Goal: Task Accomplishment & Management: Manage account settings

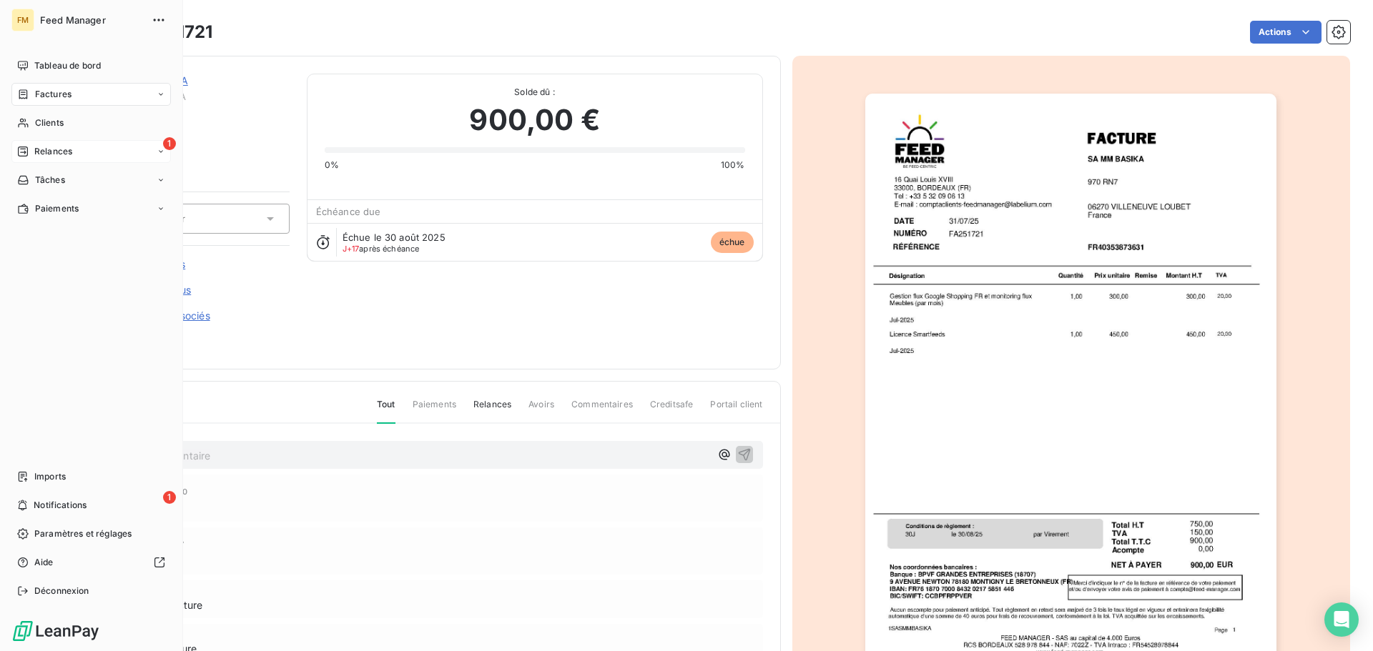
click at [59, 150] on span "Relances" at bounding box center [53, 151] width 38 height 13
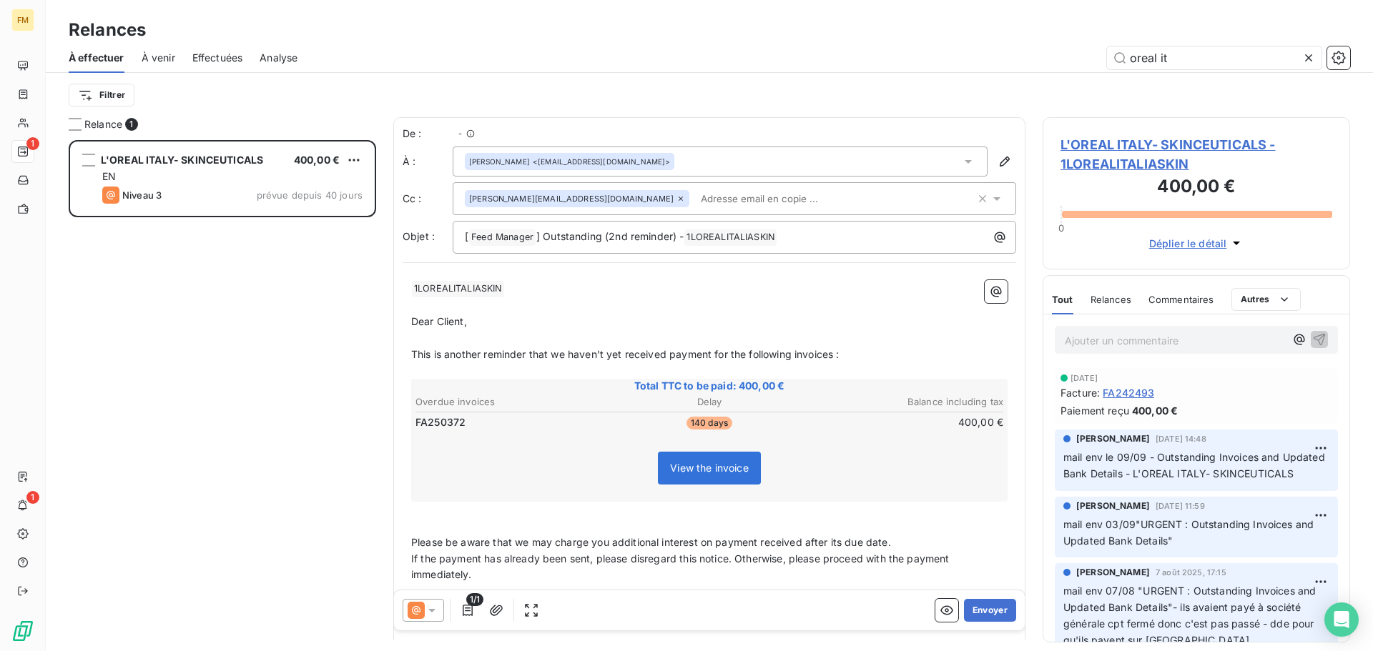
scroll to position [500, 297]
drag, startPoint x: 1158, startPoint y: 498, endPoint x: 1158, endPoint y: 453, distance: 45.0
click at [1158, 453] on p "mail env le 09/09 - Outstanding Invoices and Updated Bank Details - L'OREAL ITA…" at bounding box center [1196, 466] width 266 height 33
copy span "Outstanding Invoices and Updated Bank Details - L'OREAL ITALY- SKINCEUTICALS"
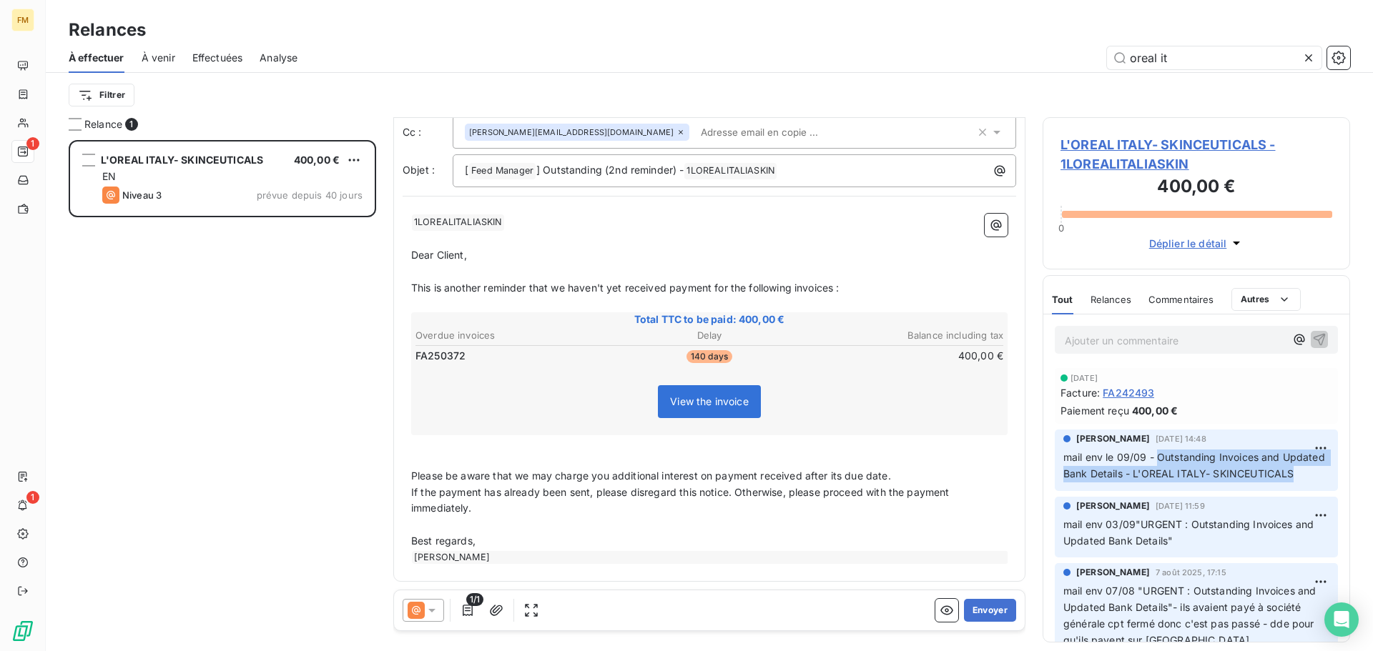
scroll to position [68, 0]
drag, startPoint x: 485, startPoint y: 350, endPoint x: 416, endPoint y: 358, distance: 69.8
click at [416, 358] on td "FA250372" at bounding box center [512, 355] width 195 height 16
drag, startPoint x: 487, startPoint y: 354, endPoint x: 415, endPoint y: 354, distance: 72.2
click at [415, 354] on td "FA250372" at bounding box center [512, 355] width 195 height 16
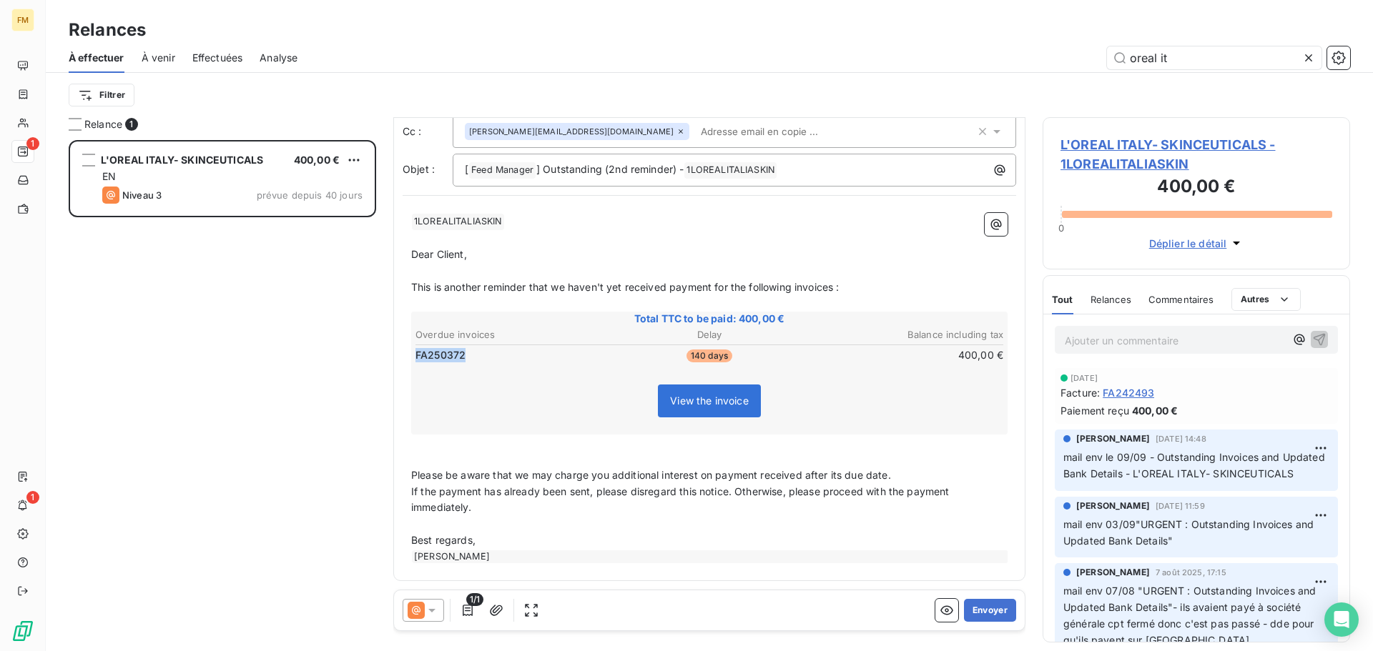
drag, startPoint x: 415, startPoint y: 354, endPoint x: 470, endPoint y: 354, distance: 55.8
click at [470, 354] on td "FA250372" at bounding box center [512, 355] width 195 height 16
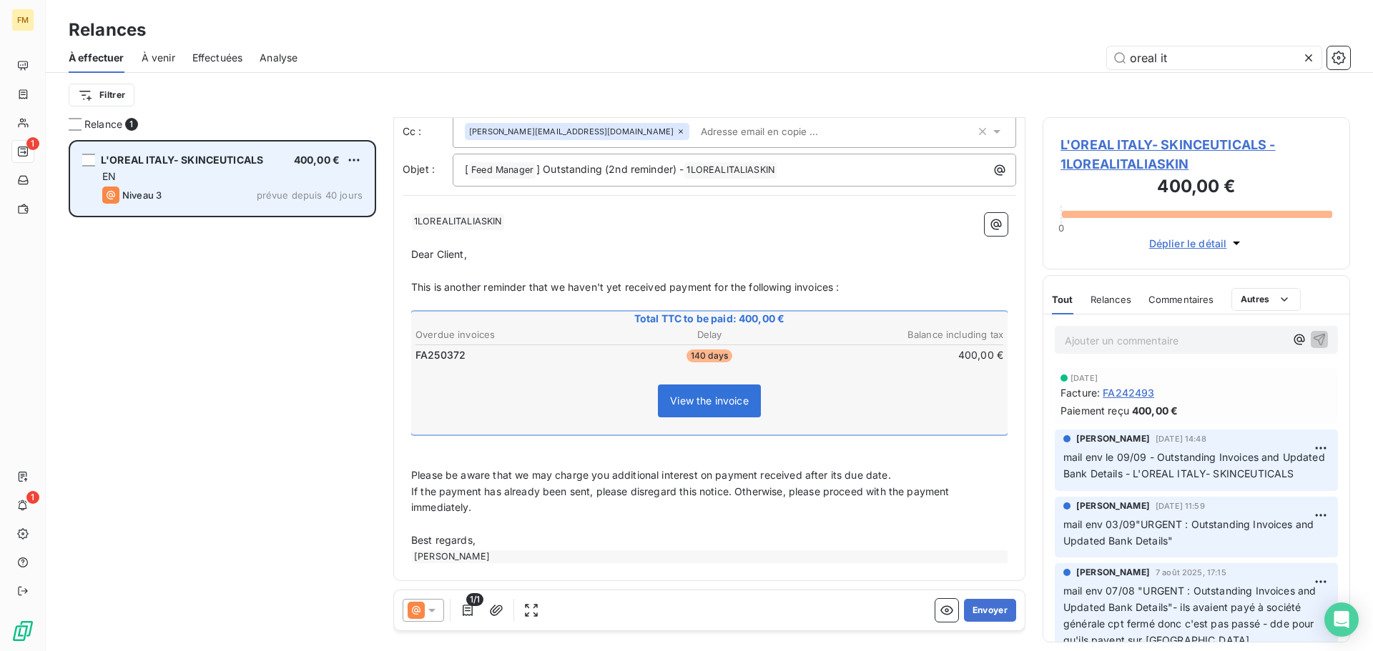
click at [245, 170] on div "EN" at bounding box center [232, 176] width 260 height 14
click at [347, 160] on html "FM 1 1 Relances À effectuer À venir Effectuées Analyse oreal it Filtrer Relance…" at bounding box center [686, 325] width 1373 height 651
click at [297, 194] on div "Replanifier cette action" at bounding box center [292, 188] width 128 height 23
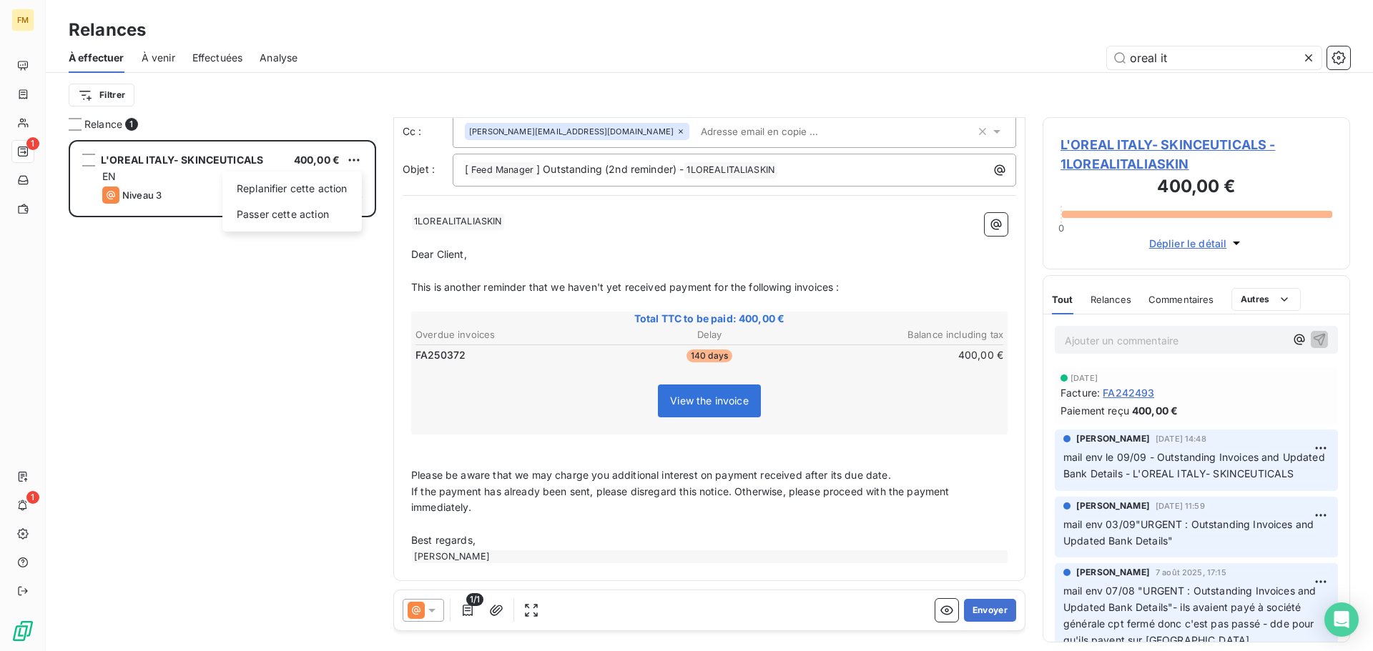
select select "8"
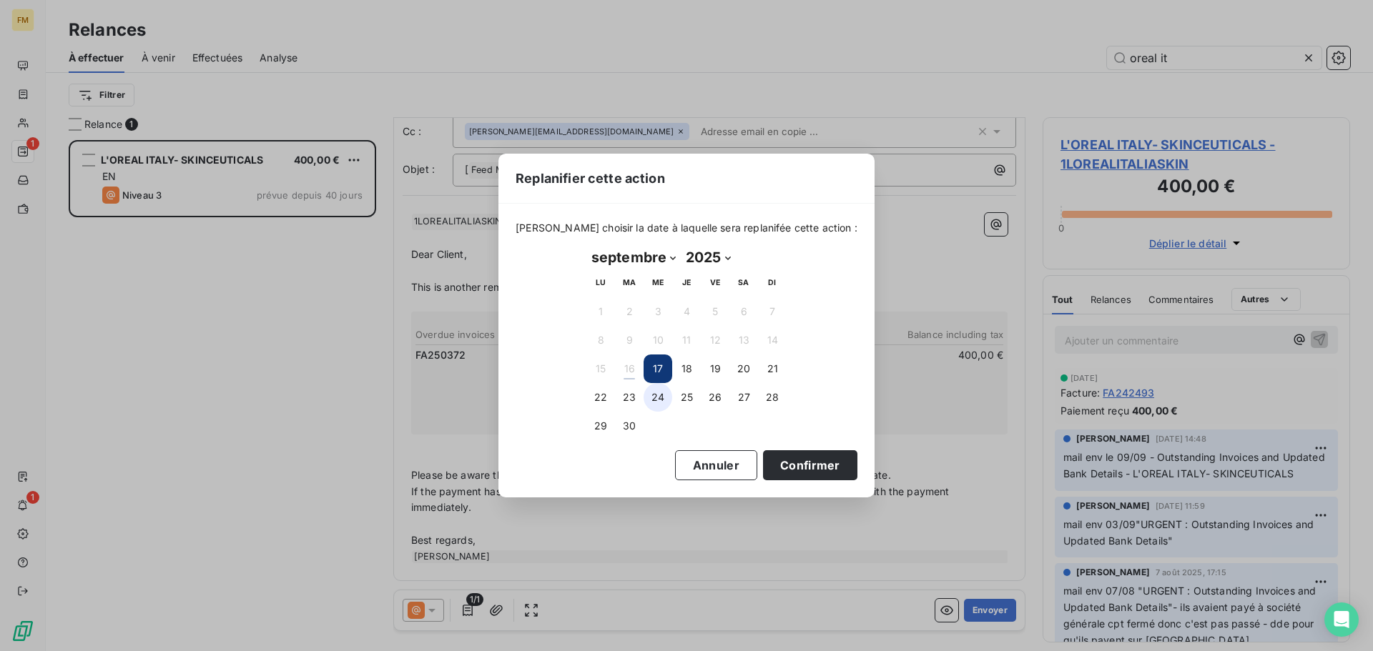
click at [659, 405] on button "24" at bounding box center [657, 397] width 29 height 29
click at [623, 426] on button "30" at bounding box center [629, 426] width 29 height 29
click at [778, 473] on button "Confirmer" at bounding box center [810, 465] width 94 height 30
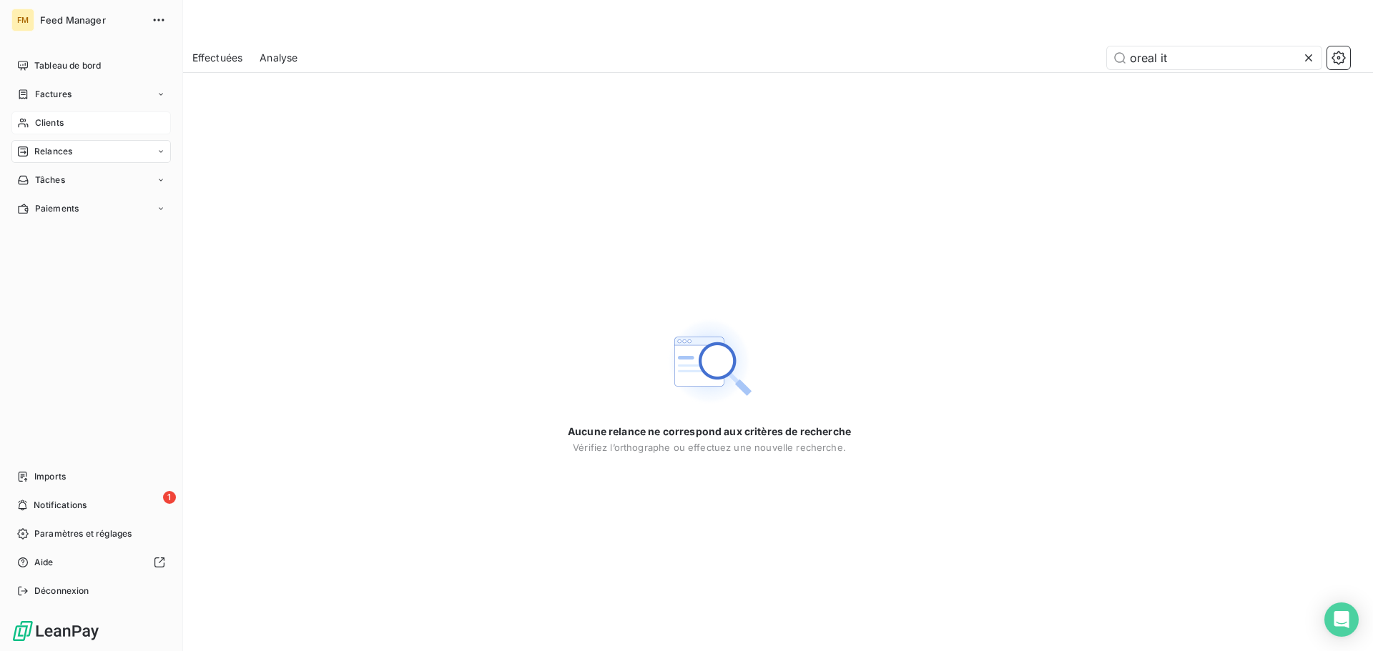
click at [57, 127] on span "Clients" at bounding box center [49, 123] width 29 height 13
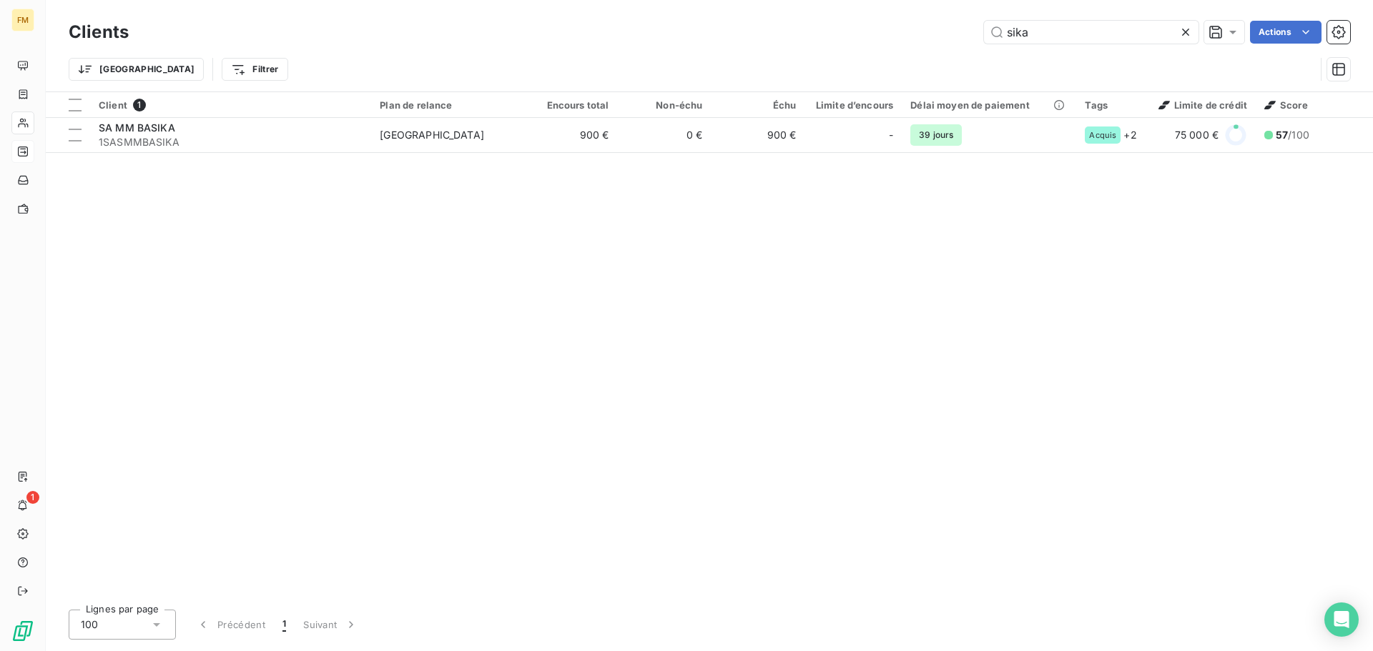
drag, startPoint x: 1188, startPoint y: 33, endPoint x: 837, endPoint y: 107, distance: 358.6
click at [1186, 34] on icon at bounding box center [1185, 32] width 14 height 14
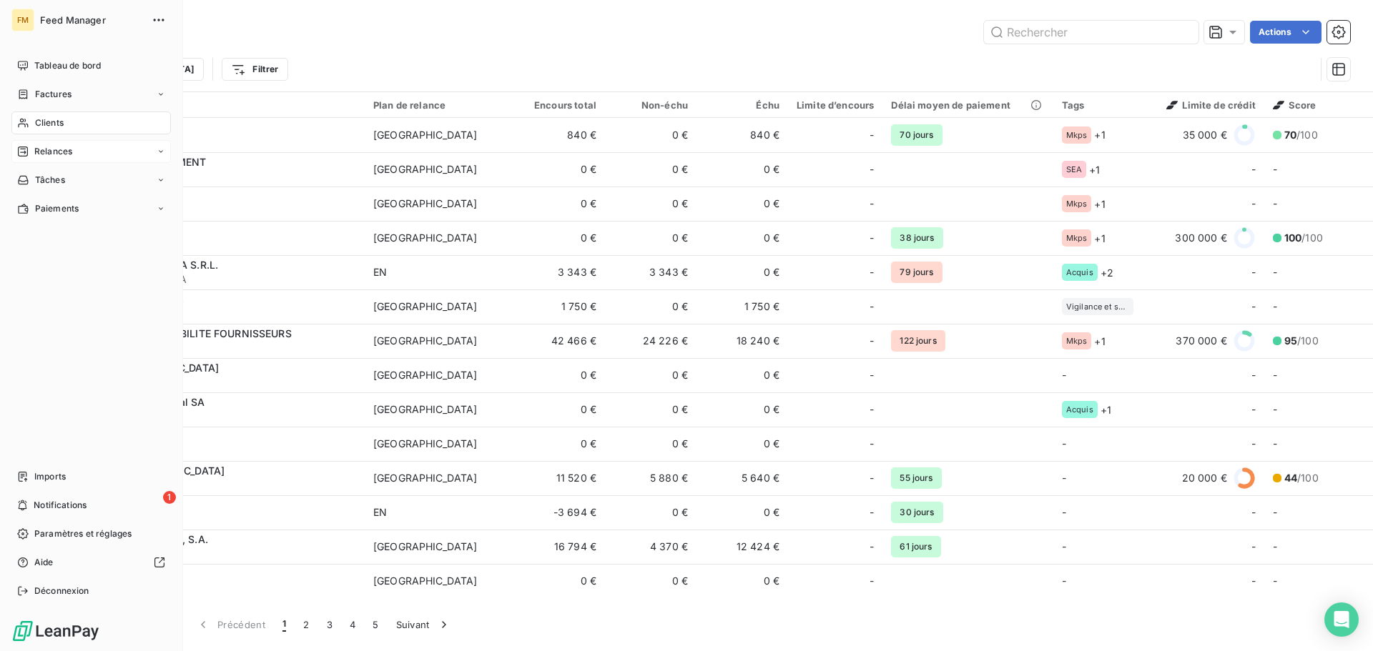
click at [67, 157] on span "Relances" at bounding box center [53, 151] width 38 height 13
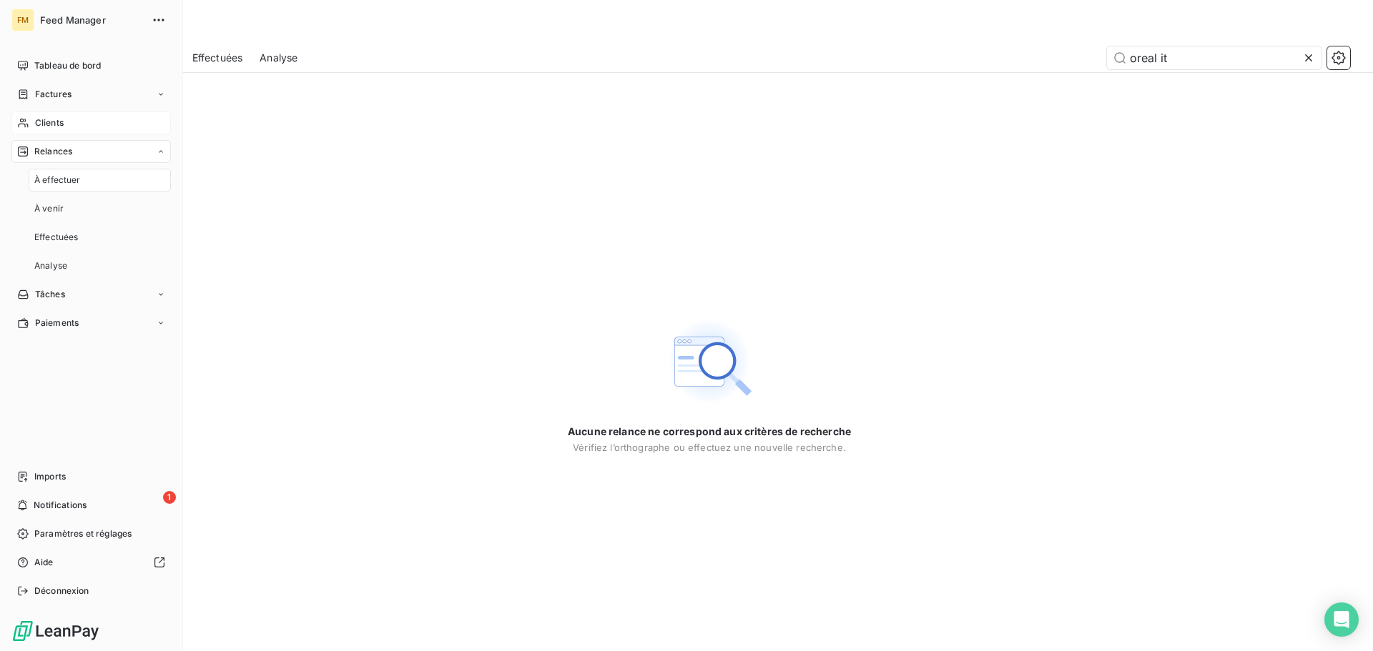
click at [80, 189] on div "À effectuer" at bounding box center [100, 180] width 142 height 23
click at [42, 153] on span "Relances" at bounding box center [53, 151] width 38 height 13
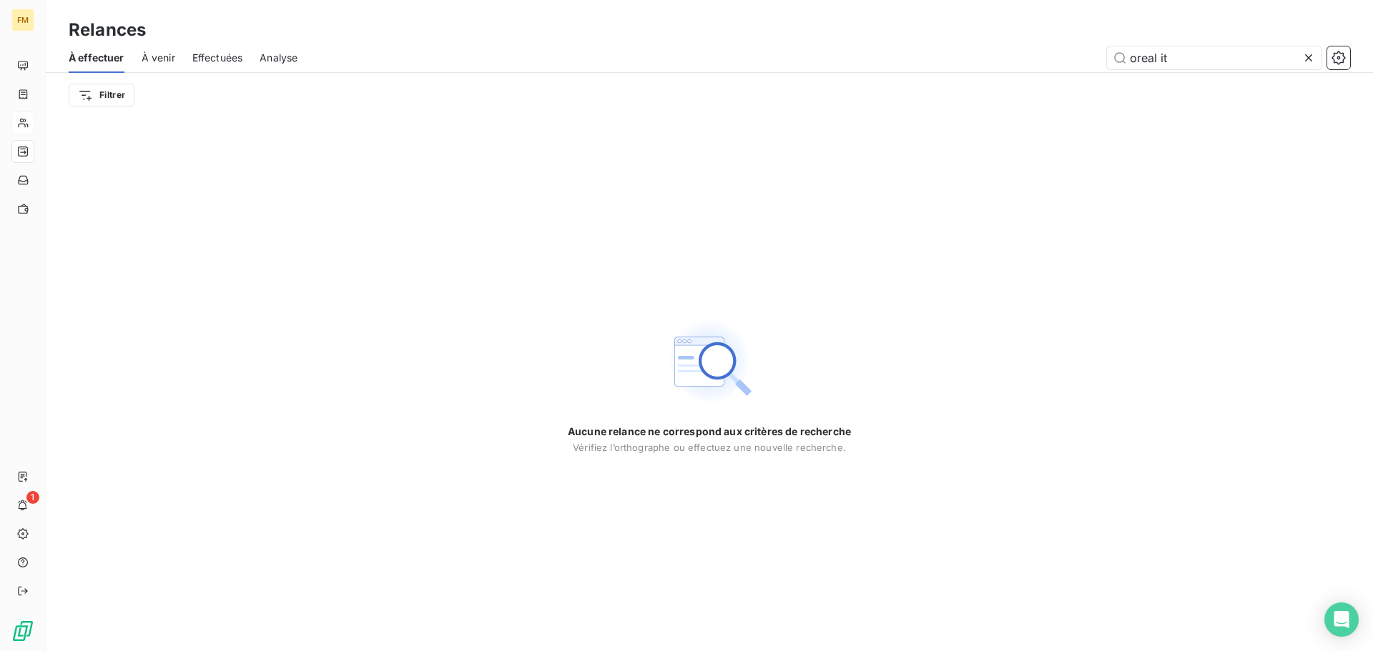
click at [1311, 60] on icon at bounding box center [1308, 57] width 7 height 7
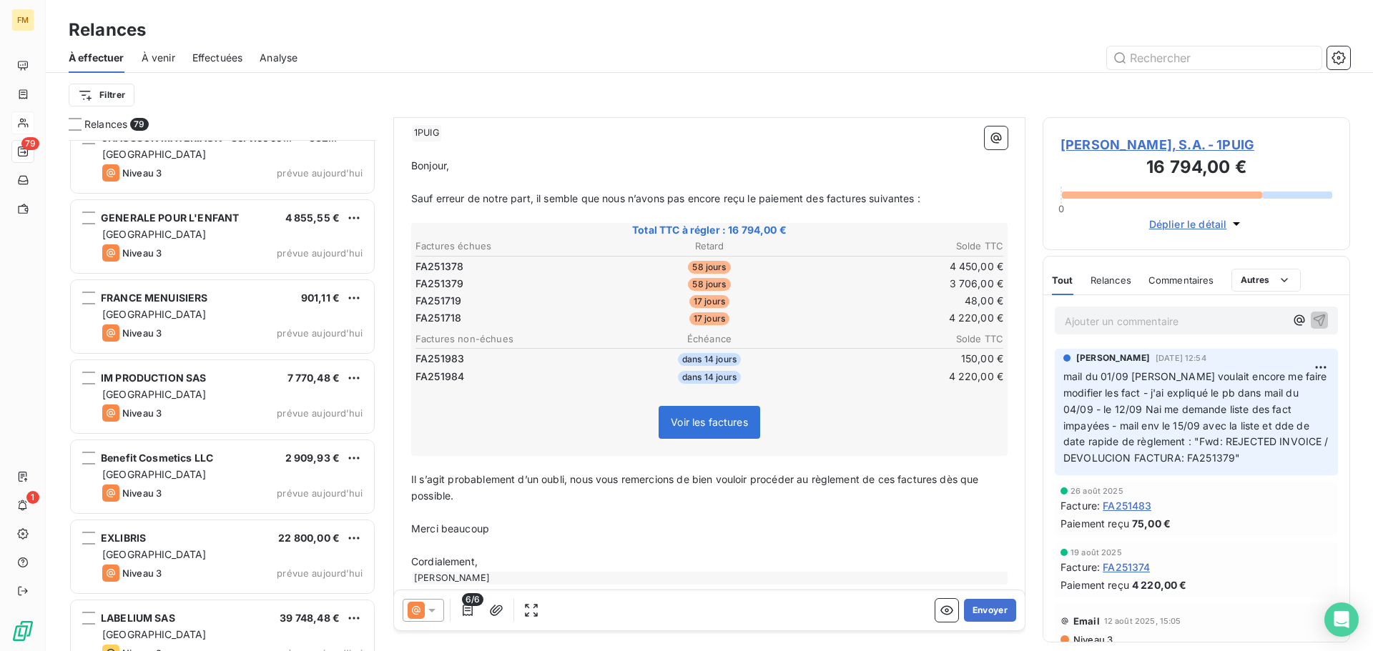
scroll to position [5815, 0]
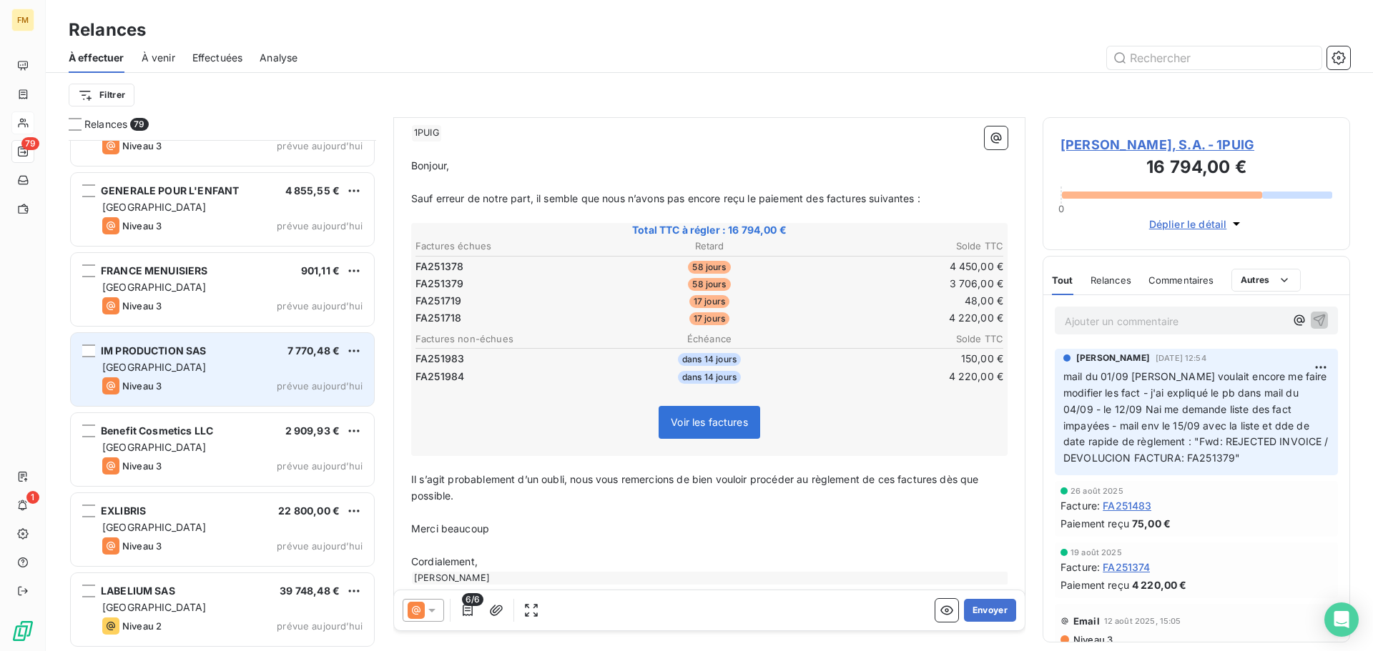
click at [242, 384] on div "Niveau 3 prévue aujourd’hui" at bounding box center [232, 385] width 260 height 17
